Goal: Task Accomplishment & Management: Use online tool/utility

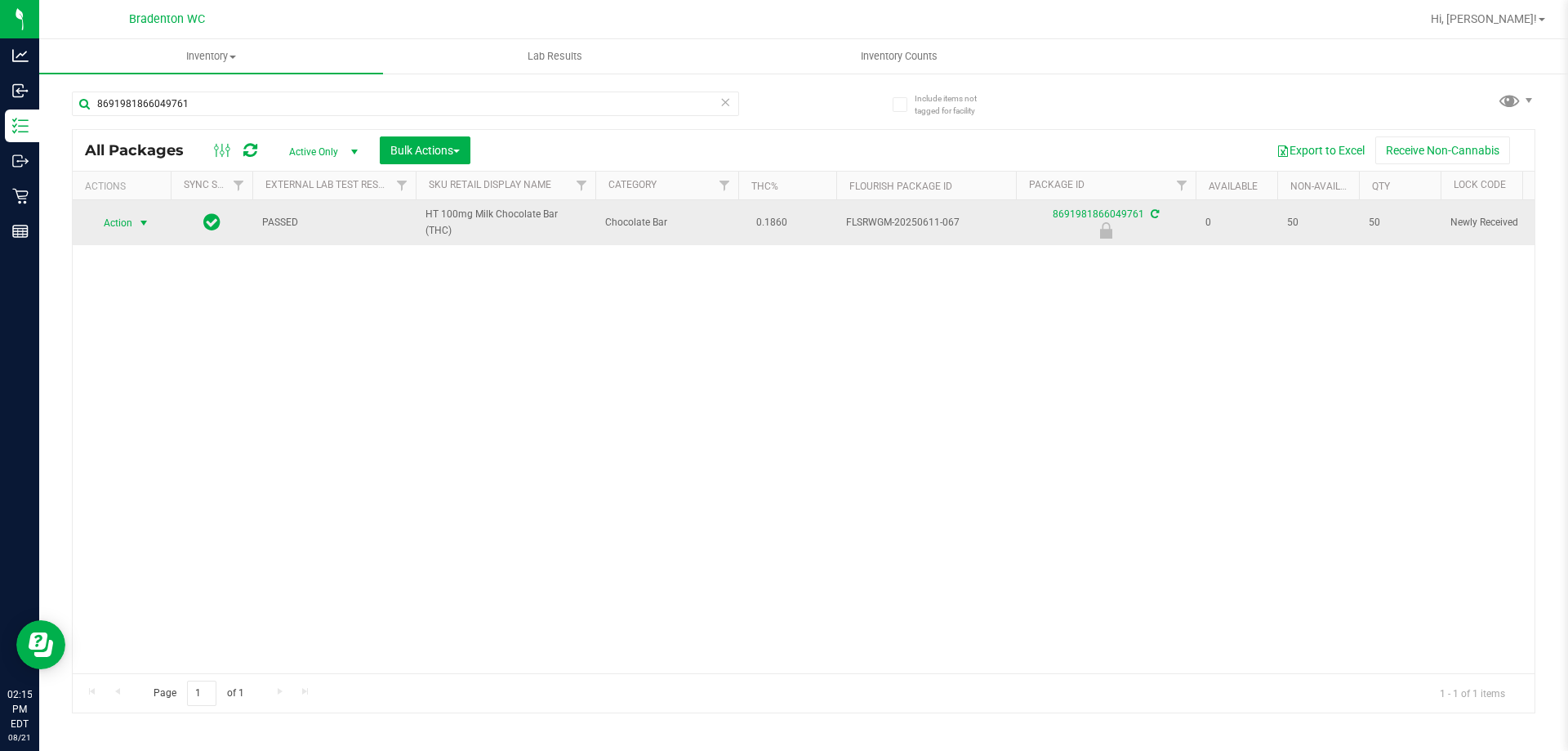
type input "8691981866049761"
click at [135, 226] on span "select" at bounding box center [144, 222] width 21 height 23
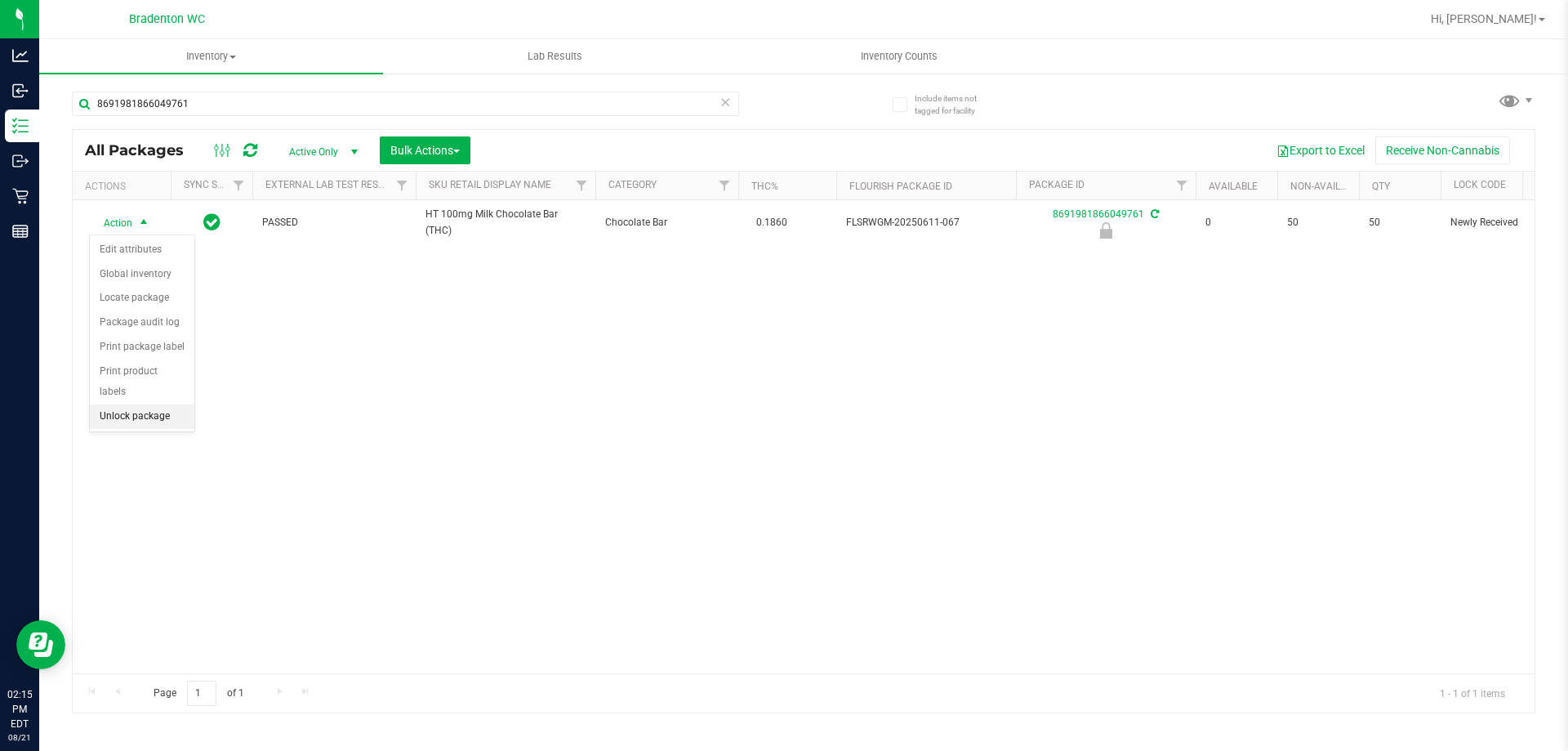
click at [143, 404] on li "Unlock package" at bounding box center [142, 416] width 104 height 25
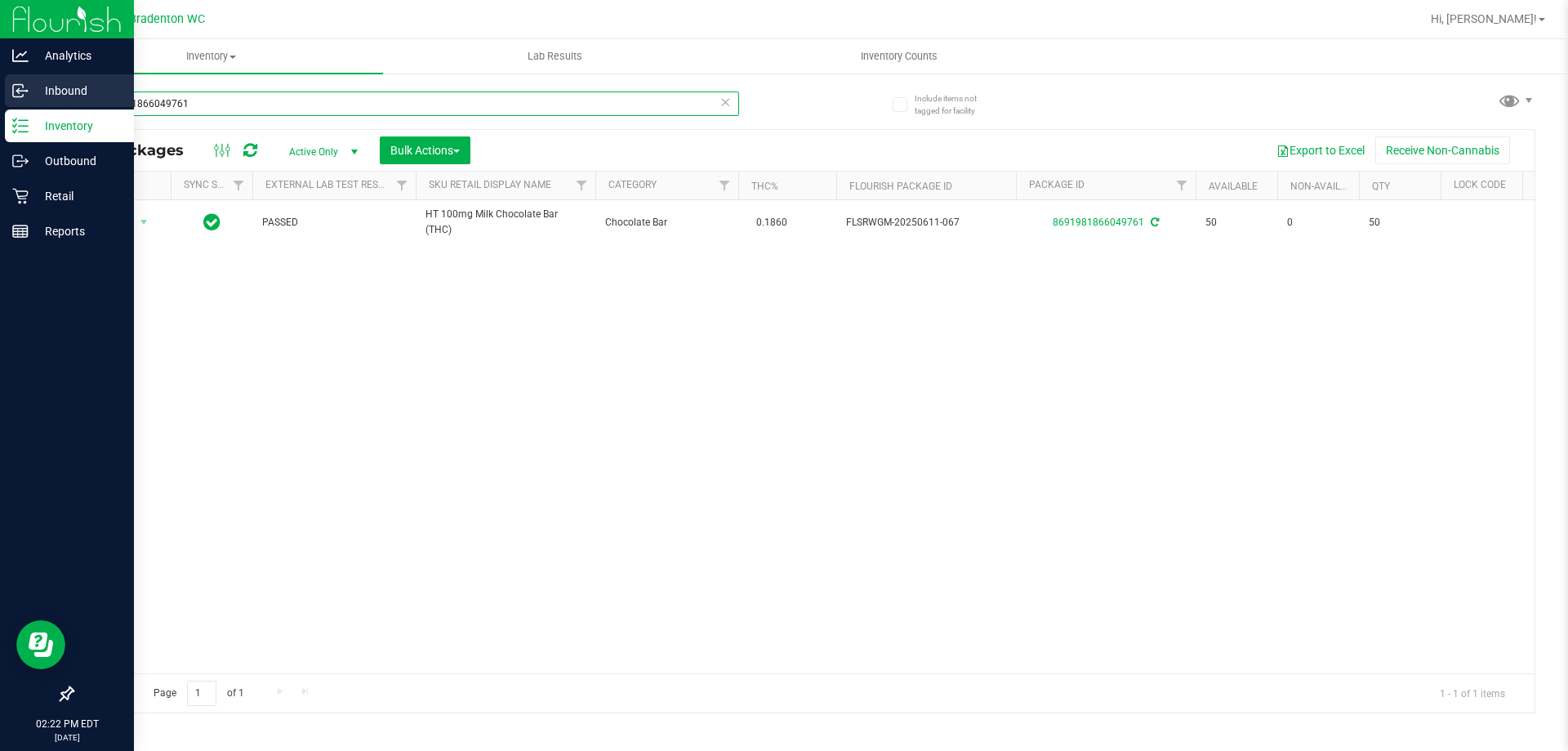
drag, startPoint x: 192, startPoint y: 101, endPoint x: 0, endPoint y: 105, distance: 192.0
click at [0, 105] on div "Analytics Inbound Inventory Outbound Retail Reports 02:22 PM EDT [DATE] 08/21 B…" at bounding box center [784, 376] width 1568 height 751
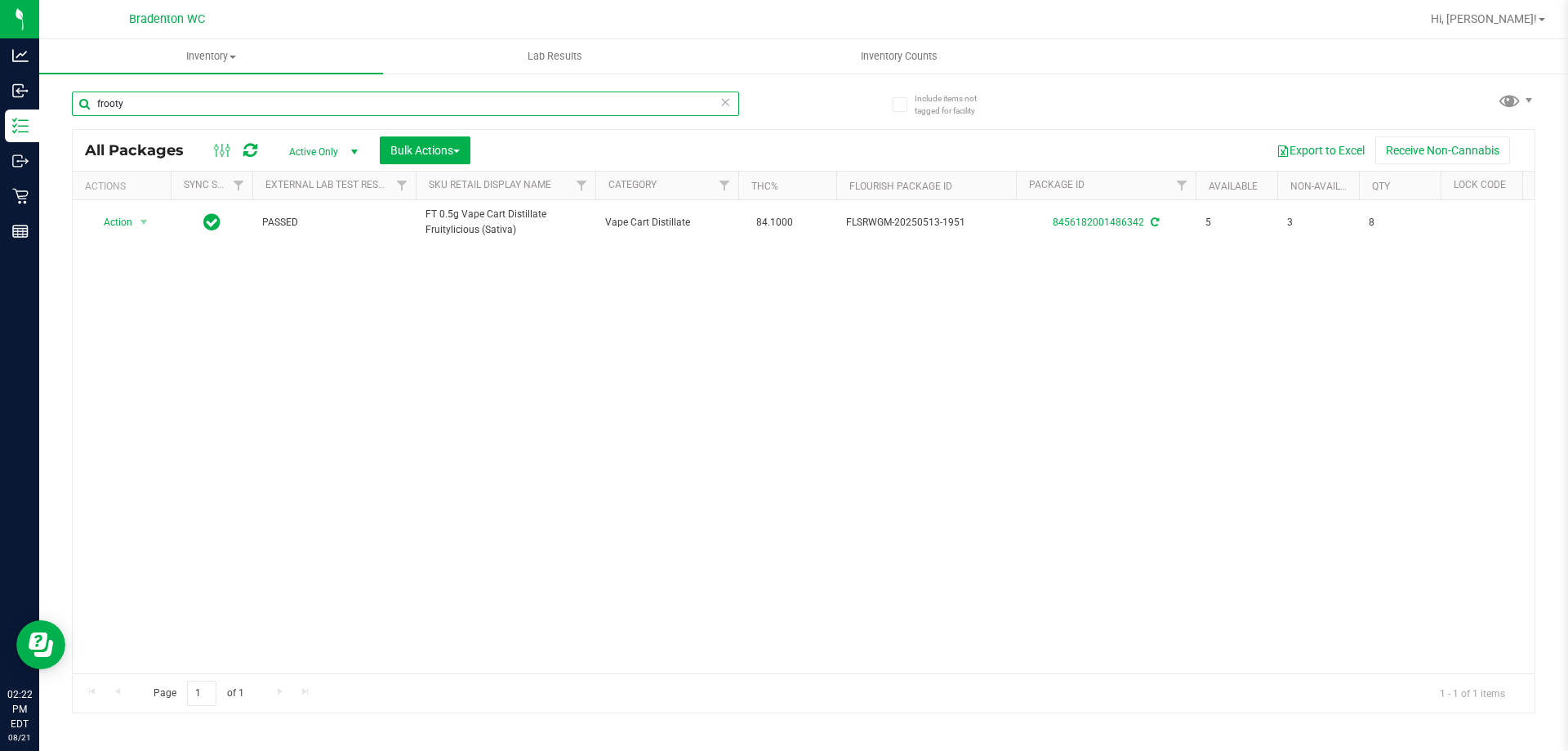
type input "frooty"
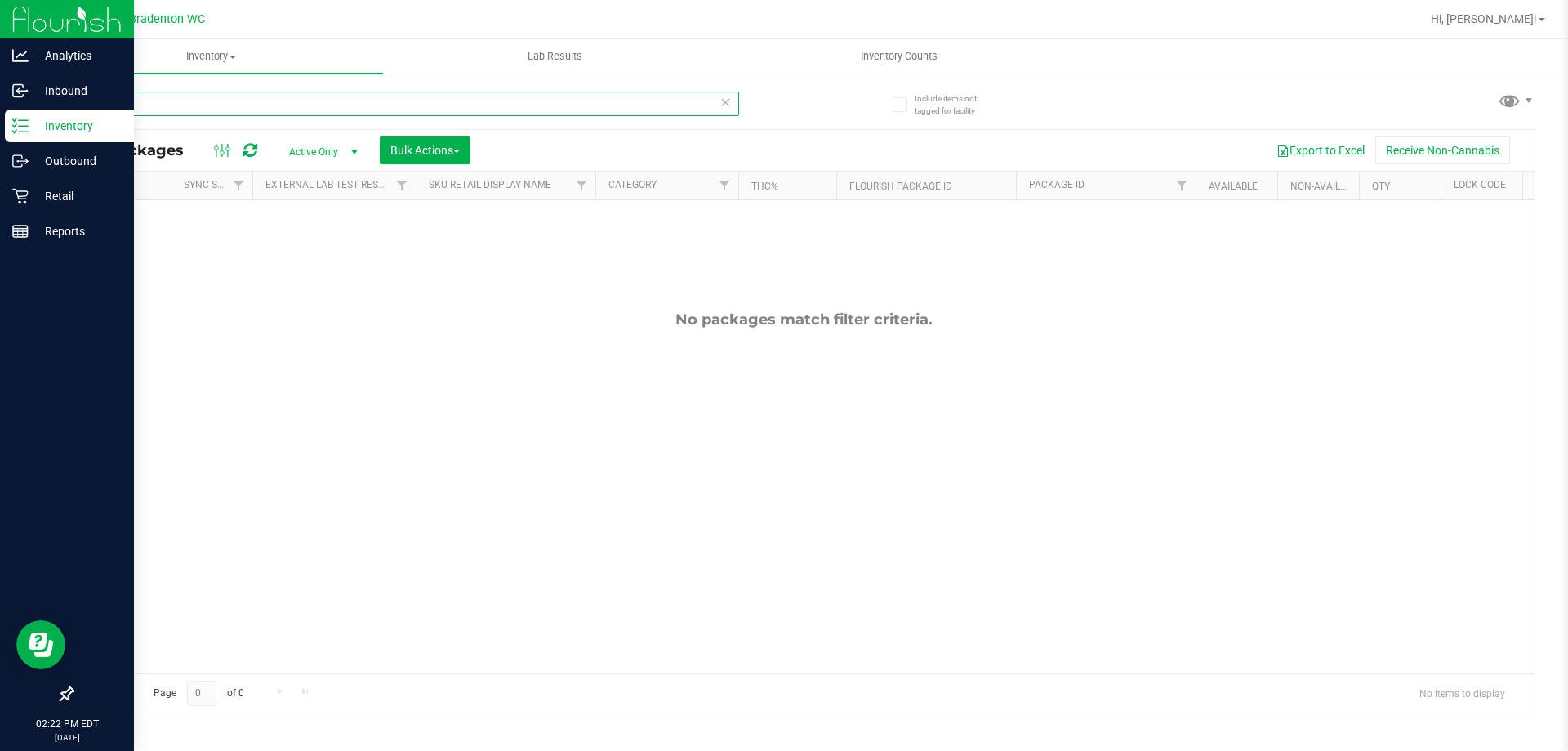
drag, startPoint x: 185, startPoint y: 109, endPoint x: 0, endPoint y: 110, distance: 185.0
click at [0, 110] on div "Analytics Inbound Inventory Outbound Retail Reports 02:22 PM EDT [DATE] 08/21 B…" at bounding box center [784, 376] width 1568 height 751
